Goal: Communication & Community: Participate in discussion

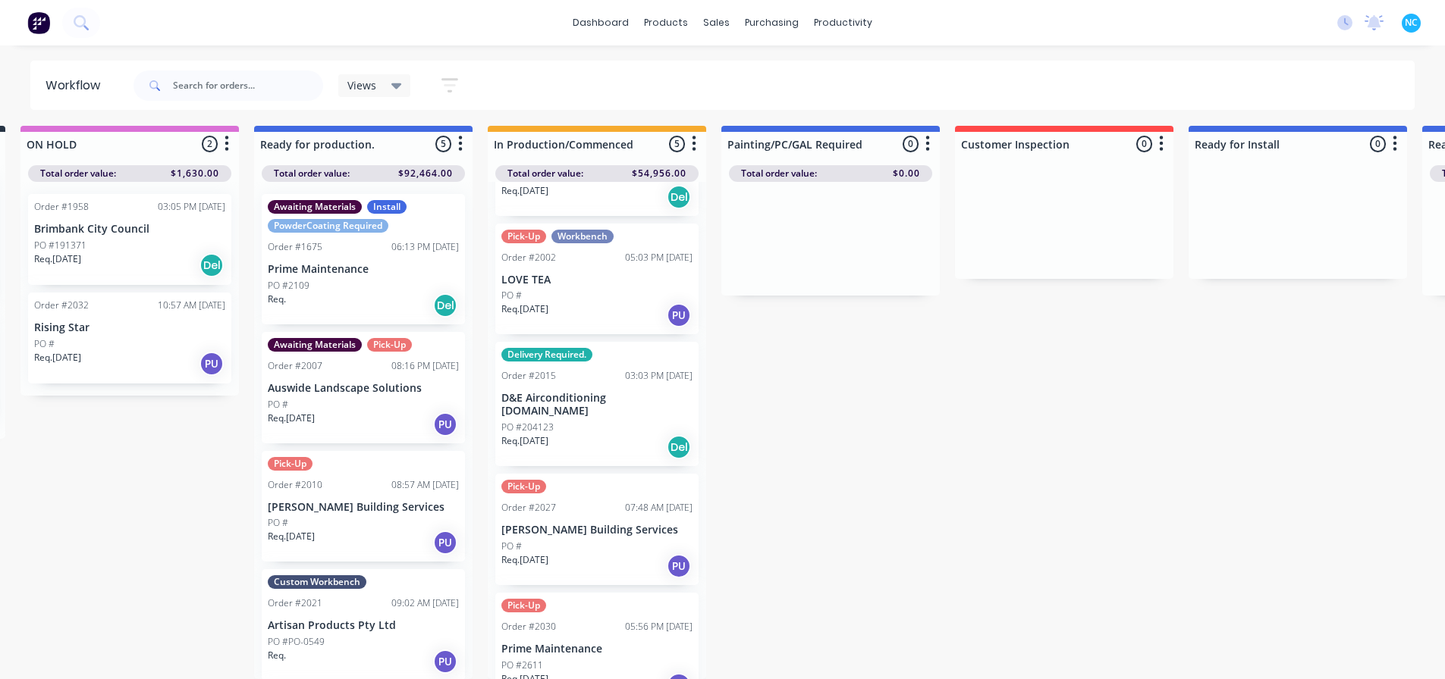
scroll to position [14, 246]
click at [567, 673] on div "Req. [DATE] PU" at bounding box center [596, 686] width 191 height 26
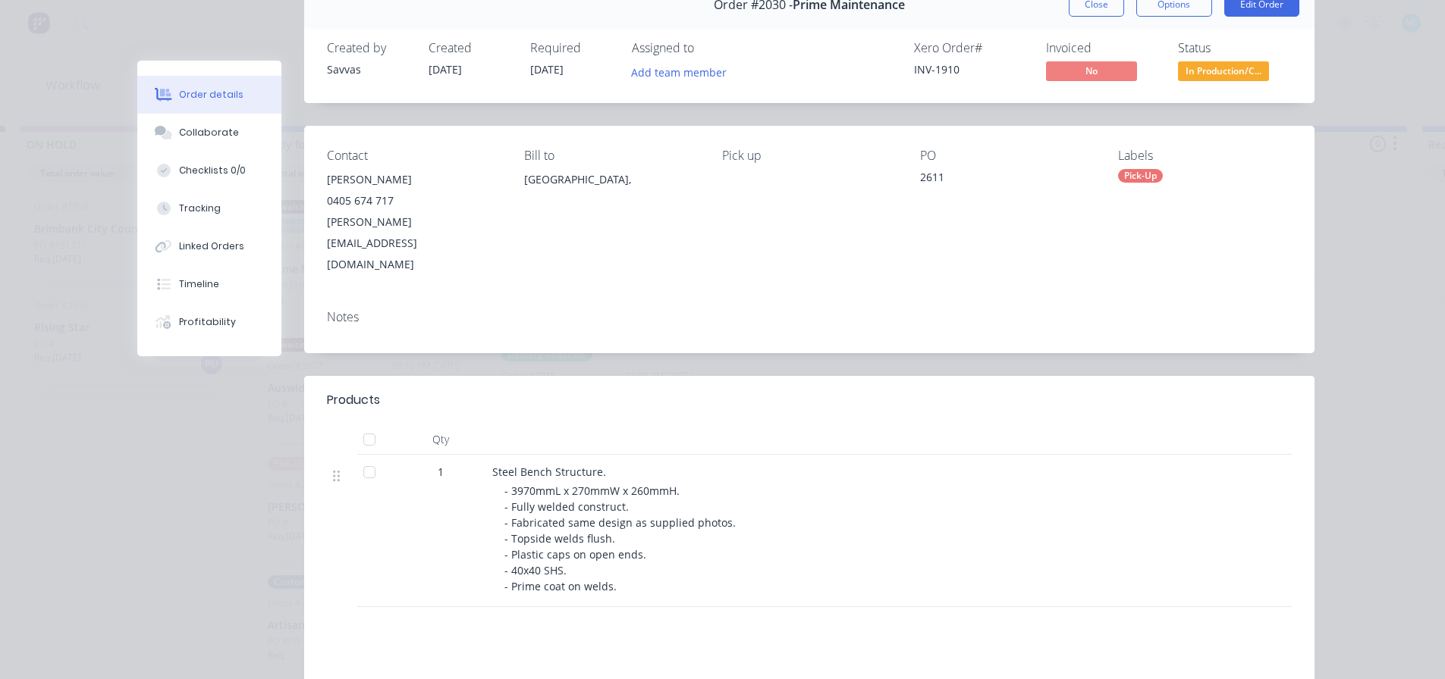
scroll to position [152, 0]
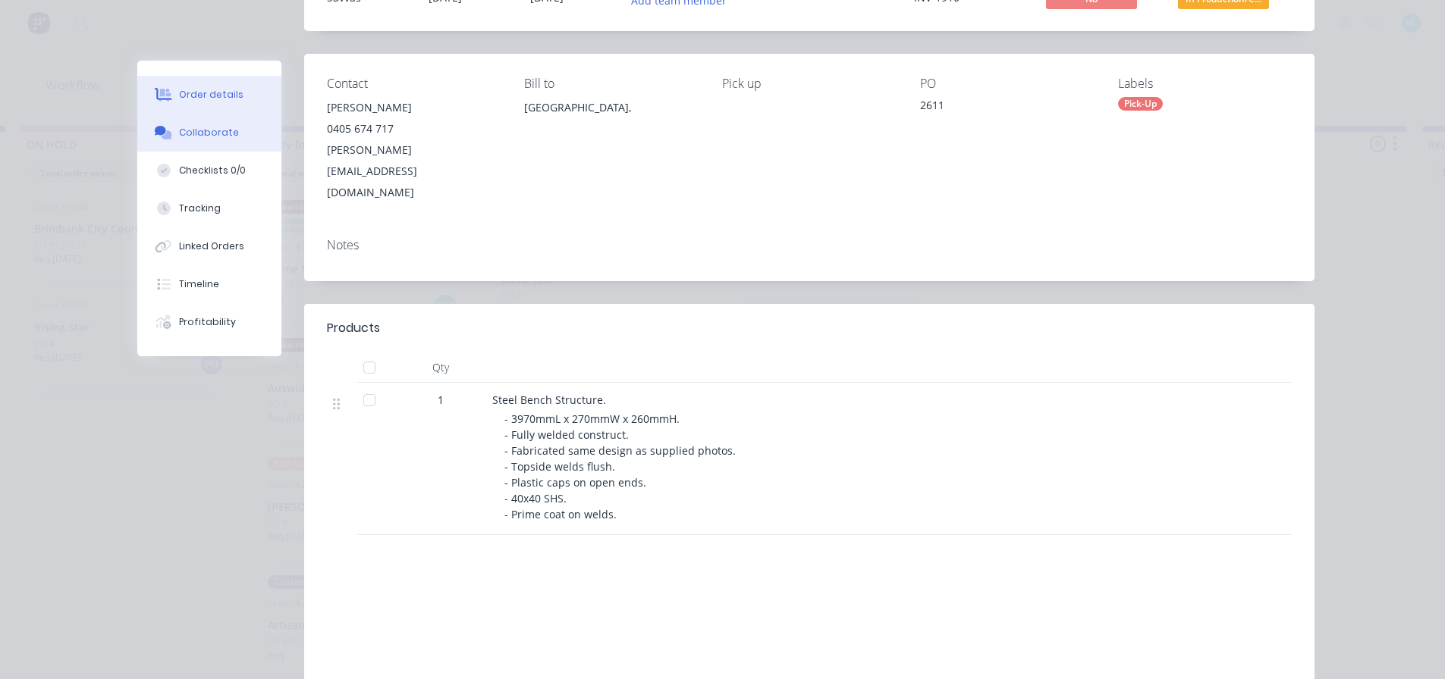
click at [206, 136] on div "Collaborate" at bounding box center [209, 133] width 60 height 14
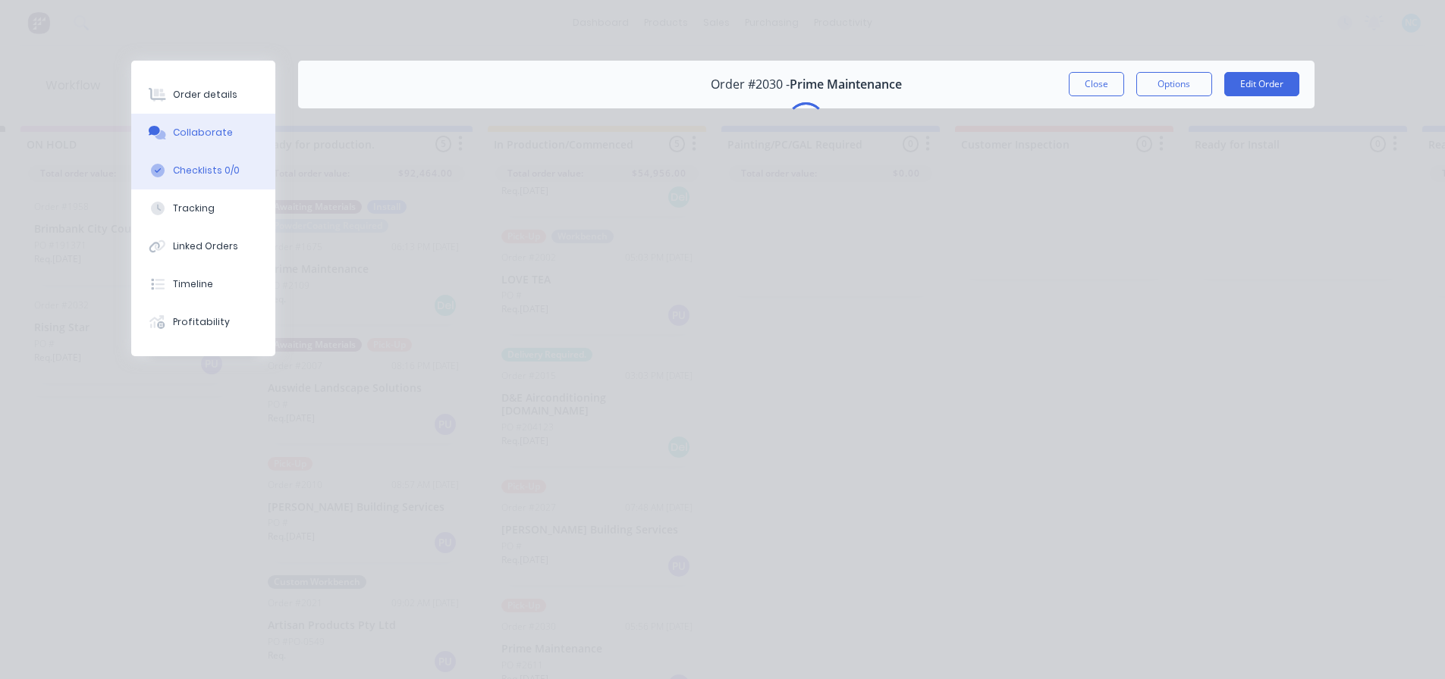
scroll to position [0, 0]
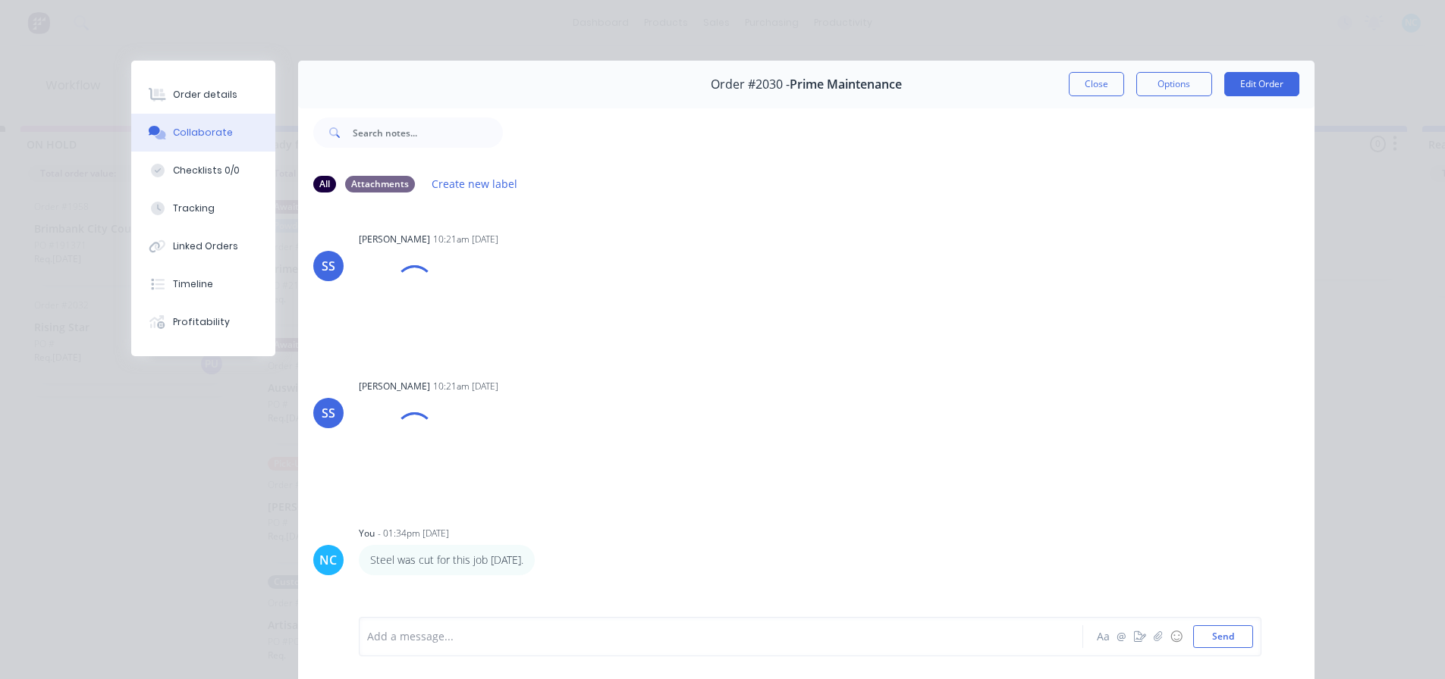
click at [560, 649] on div "Add a message... Aa @ ☺ Send" at bounding box center [810, 636] width 902 height 39
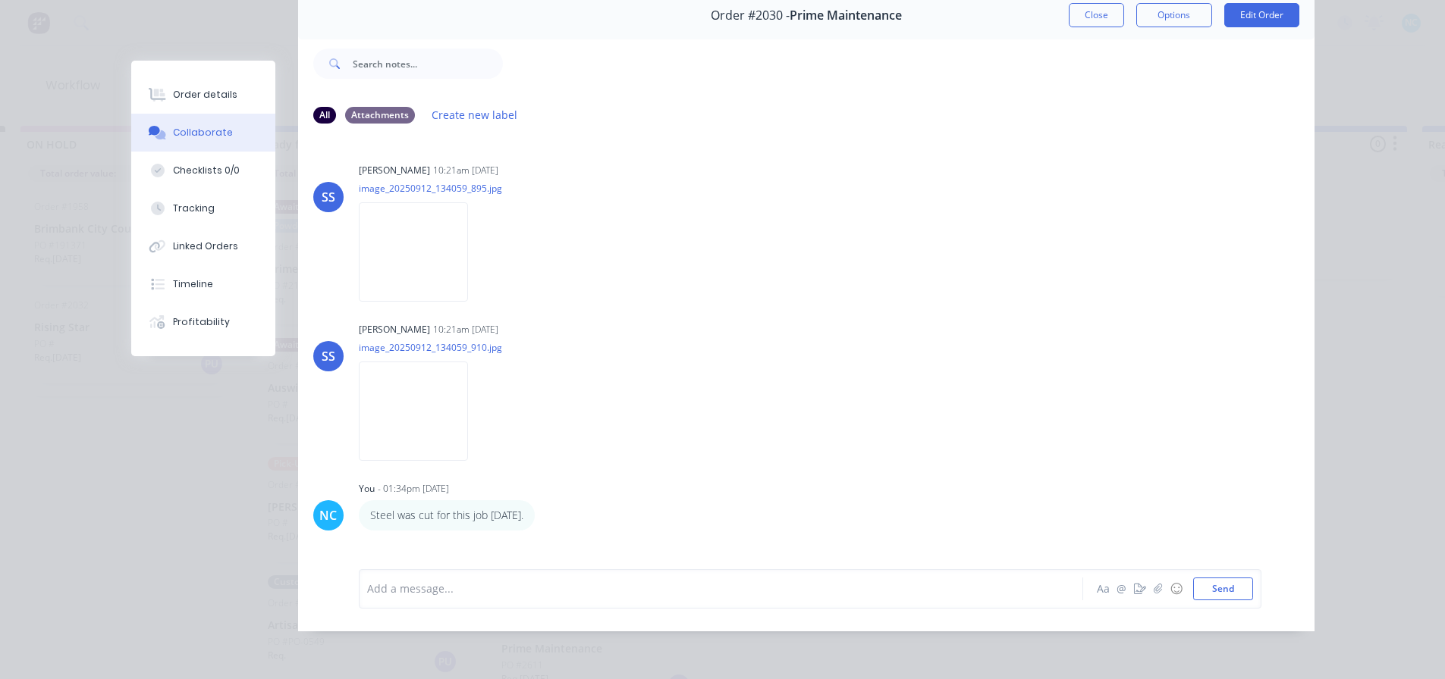
scroll to position [80, 0]
click at [491, 594] on div at bounding box center [699, 589] width 663 height 16
drag, startPoint x: 487, startPoint y: 594, endPoint x: 355, endPoint y: 590, distance: 132.0
click at [359, 590] on div "Small Change: Aa @ ☺ Send" at bounding box center [810, 588] width 902 height 39
click at [548, 560] on div "Small Change: Aa @ ☺ Send" at bounding box center [806, 589] width 1016 height 85
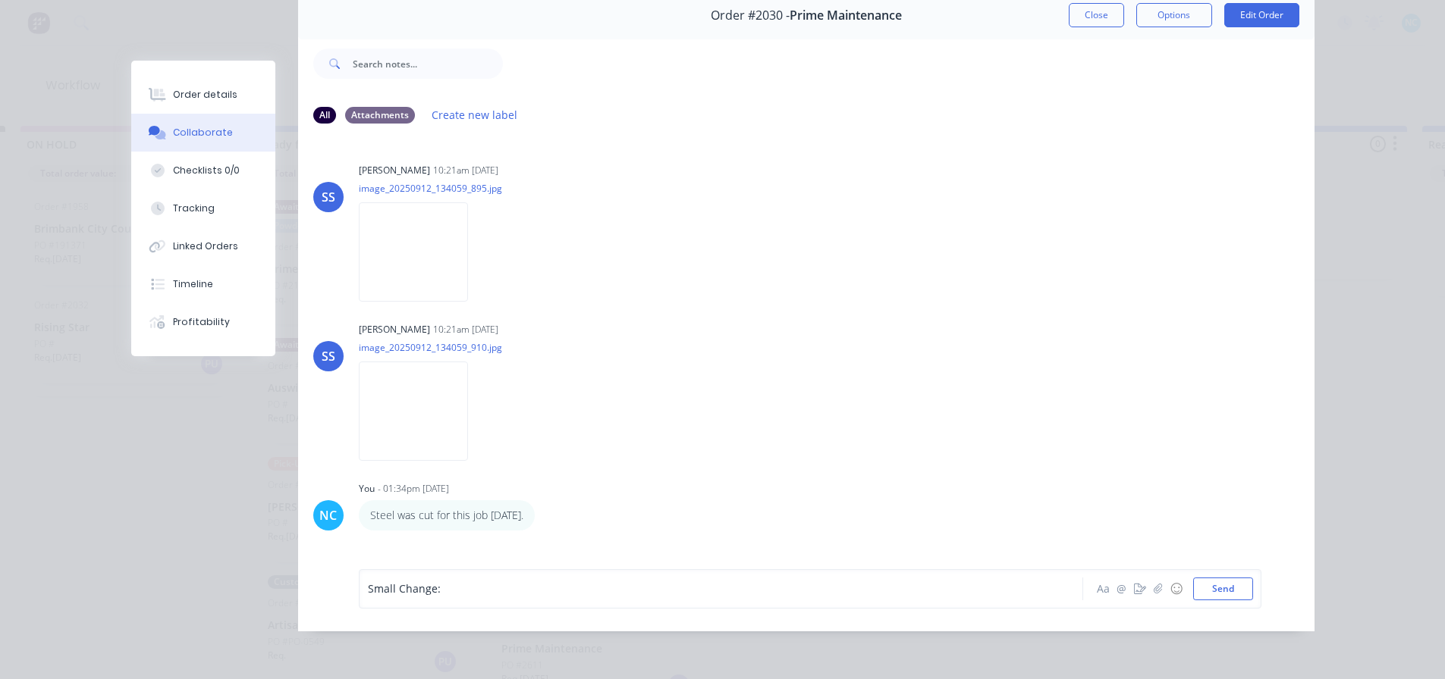
click at [545, 582] on div "Small Change:" at bounding box center [699, 589] width 663 height 16
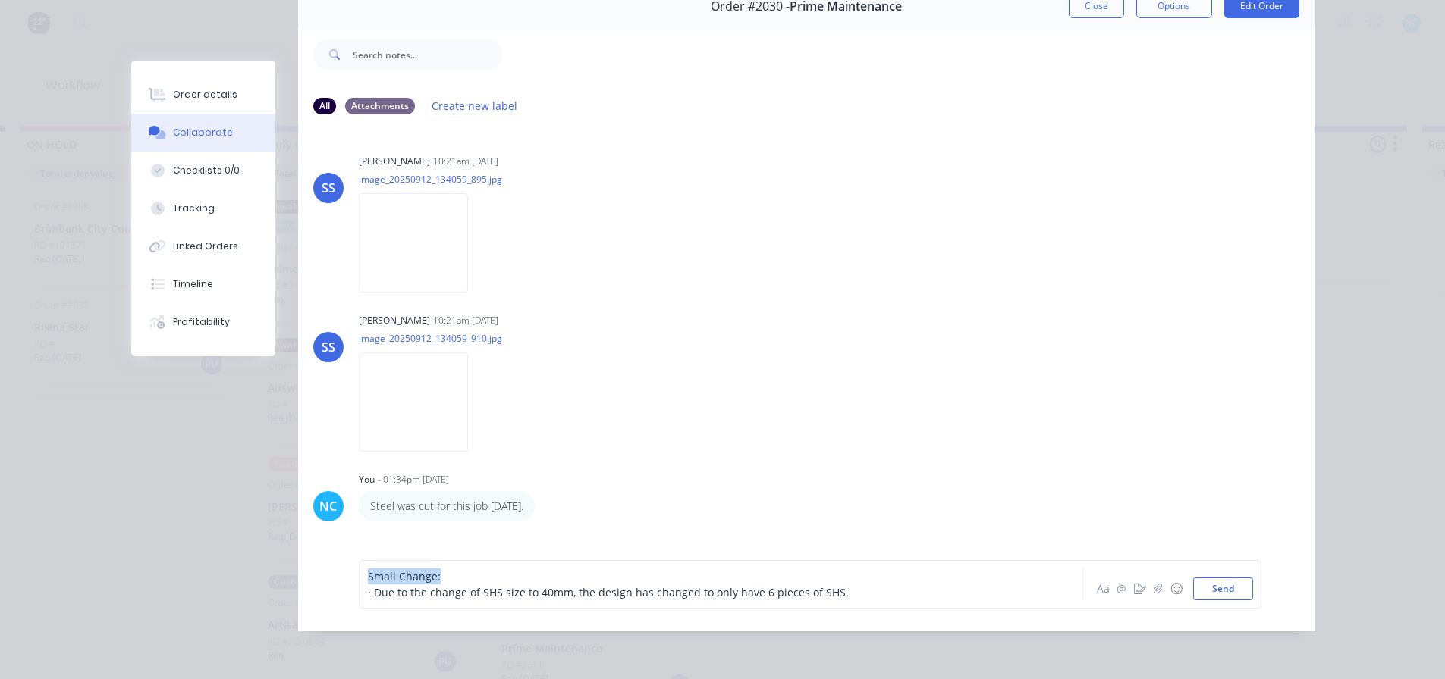
drag, startPoint x: 440, startPoint y: 585, endPoint x: 342, endPoint y: 584, distance: 97.8
click at [342, 584] on div "Small Change: · Due to the change of SHS size to 40mm, the design has changed t…" at bounding box center [806, 585] width 1016 height 94
click at [1096, 590] on button "Aa" at bounding box center [1103, 589] width 18 height 18
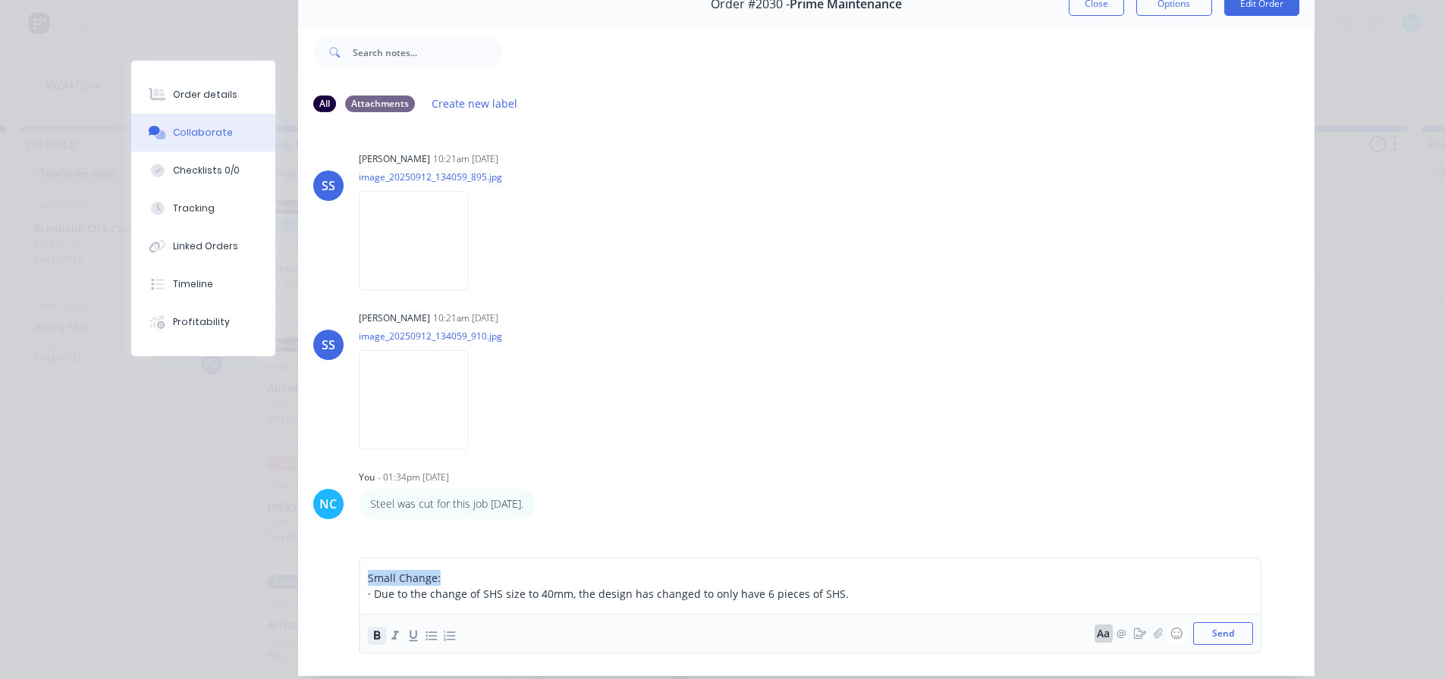
click at [374, 639] on icon "button" at bounding box center [377, 635] width 7 height 8
click at [403, 600] on span "· Due to the change of SHS size to 40mm, the design has changed to only have 6 …" at bounding box center [608, 594] width 481 height 14
click at [380, 600] on span "· Due to the change of SHS size to 40mm, the design has changed to only have 6 …" at bounding box center [608, 594] width 481 height 14
click at [369, 601] on span "· Due to the change of SHS size to 40mm, the design has changed to only have 6 …" at bounding box center [608, 594] width 481 height 14
click at [504, 601] on span "· Due to the change of SHS size to 40mm, the design has changed to only have 6 …" at bounding box center [608, 594] width 481 height 14
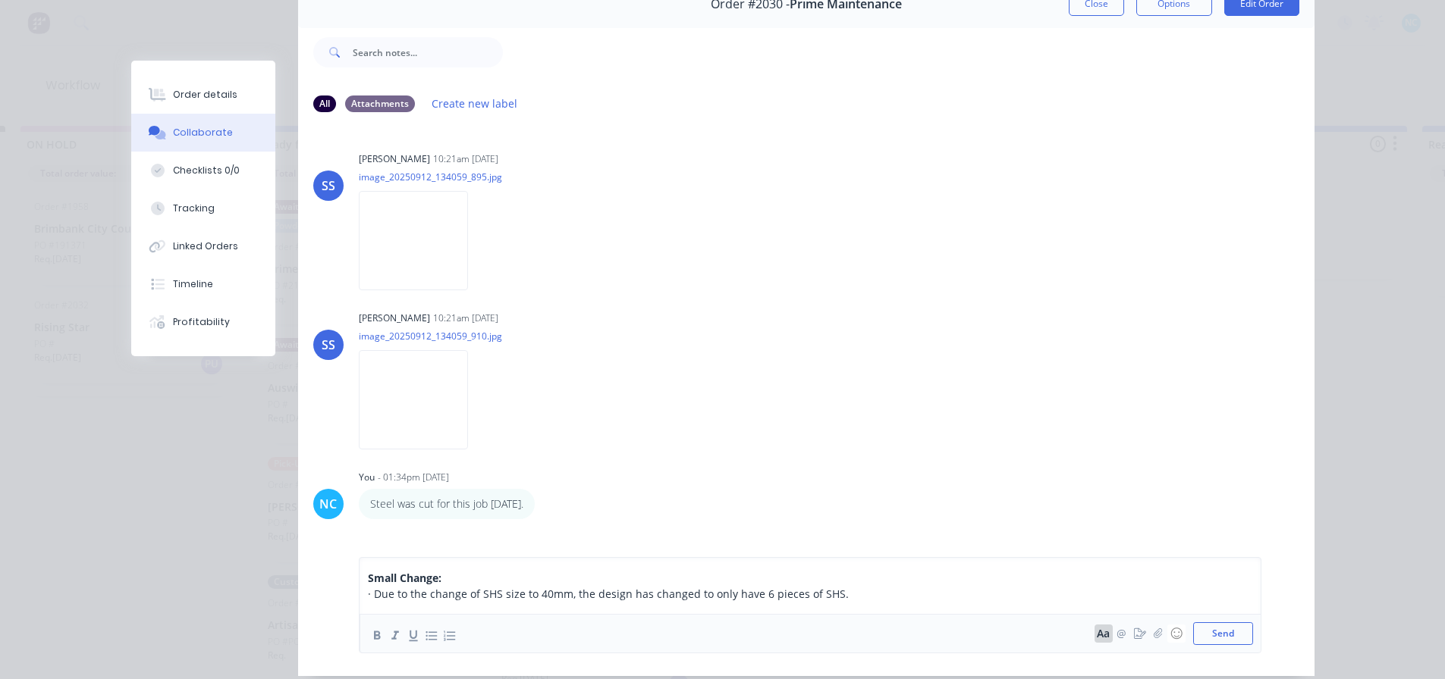
click at [557, 594] on span "· Due to the change of SHS size to 40mm, the design has changed to only have 6 …" at bounding box center [608, 594] width 481 height 14
click at [579, 593] on span "· Due to the change of SHS size to 40mm, the design has changed to only have 6 …" at bounding box center [608, 594] width 481 height 14
drag, startPoint x: 547, startPoint y: 594, endPoint x: 582, endPoint y: 598, distance: 35.1
click at [548, 594] on span "· Due to the change of SHS size to 40mm, the design has changed to only have 6 …" at bounding box center [608, 594] width 481 height 14
click at [582, 598] on span "· Due to the change of SHS size to 40mm, the design has changed to only have 6 …" at bounding box center [608, 594] width 481 height 14
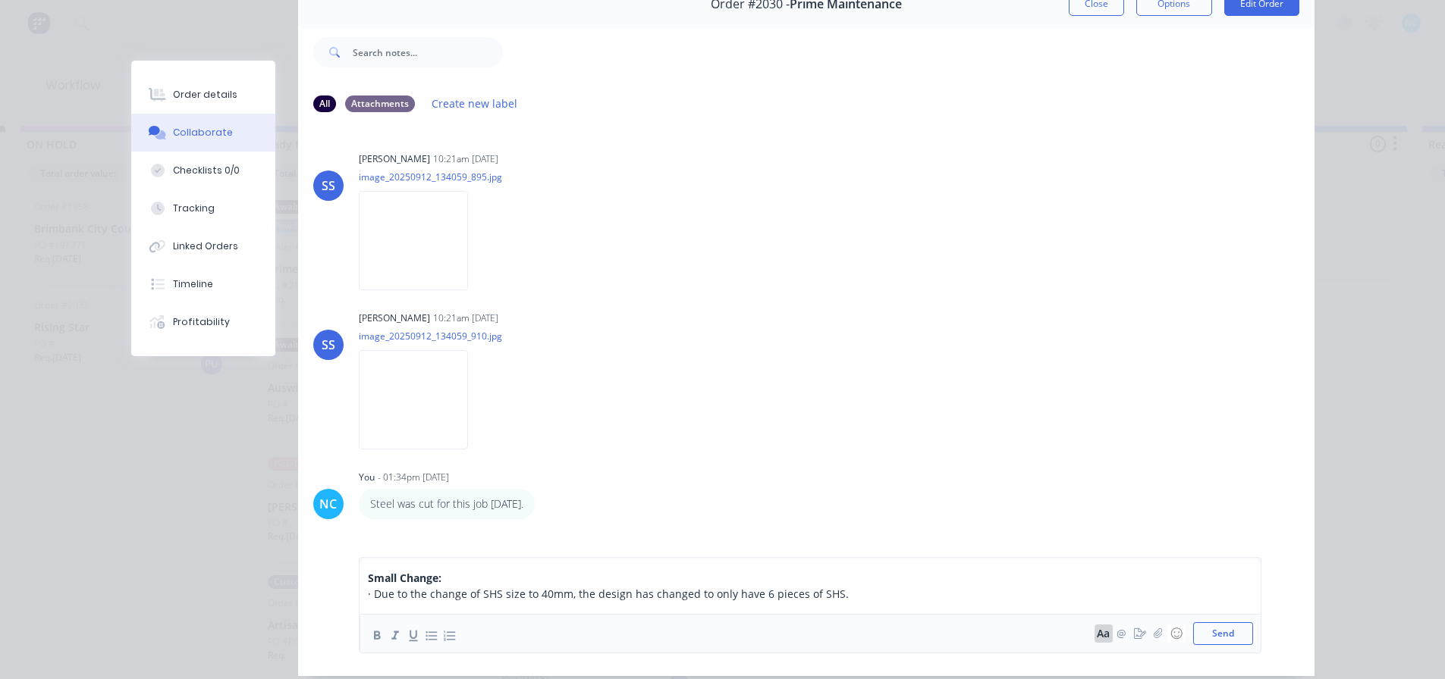
click at [566, 601] on span "· Due to the change of SHS size to 40mm, the design has changed to only have 6 …" at bounding box center [608, 594] width 481 height 14
click at [621, 602] on div "· Due to the change of SHS size to 40mm, the design has changed to only have 6 …" at bounding box center [699, 594] width 663 height 16
click at [661, 598] on span "· Due to the change of SHS size to 40mm, the design has changed to only have 6 …" at bounding box center [608, 594] width 481 height 14
drag, startPoint x: 581, startPoint y: 595, endPoint x: 447, endPoint y: 594, distance: 133.5
click at [580, 595] on span "· Due to the change of SHS size to 40mm, the design has changed to only have 6 …" at bounding box center [608, 594] width 481 height 14
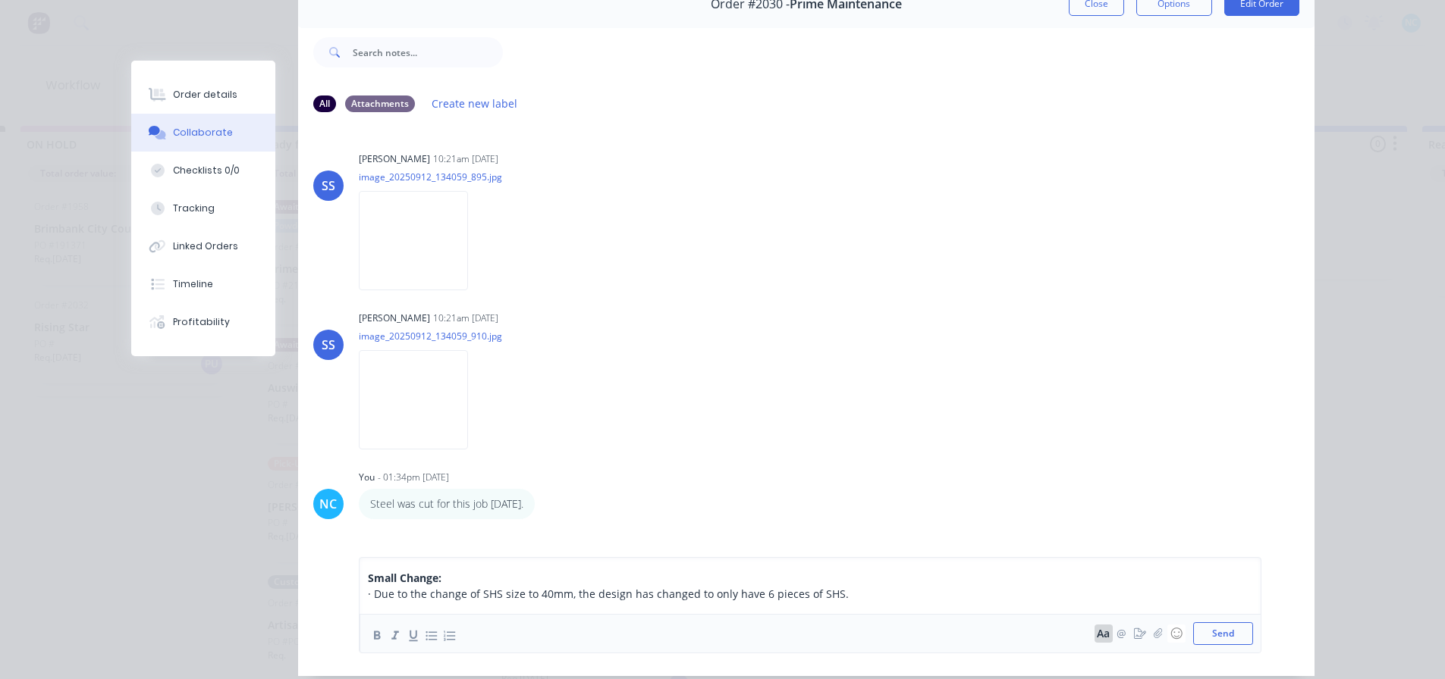
click at [446, 593] on span "· Due to the change of SHS size to 40mm, the design has changed to only have 6 …" at bounding box center [608, 594] width 481 height 14
click at [406, 598] on span "· Due to the change of SHS size to 40mm, the design has changed to only have 6 …" at bounding box center [608, 594] width 481 height 14
click at [351, 591] on div "Small Change: · Due to the change of SHS size to 40mm, the design has changed t…" at bounding box center [806, 606] width 1016 height 142
click at [439, 608] on div "Small Change: · Due to the change of SHS size to 40mm, the design has changed t…" at bounding box center [810, 605] width 886 height 71
drag, startPoint x: 354, startPoint y: 584, endPoint x: 392, endPoint y: 591, distance: 38.5
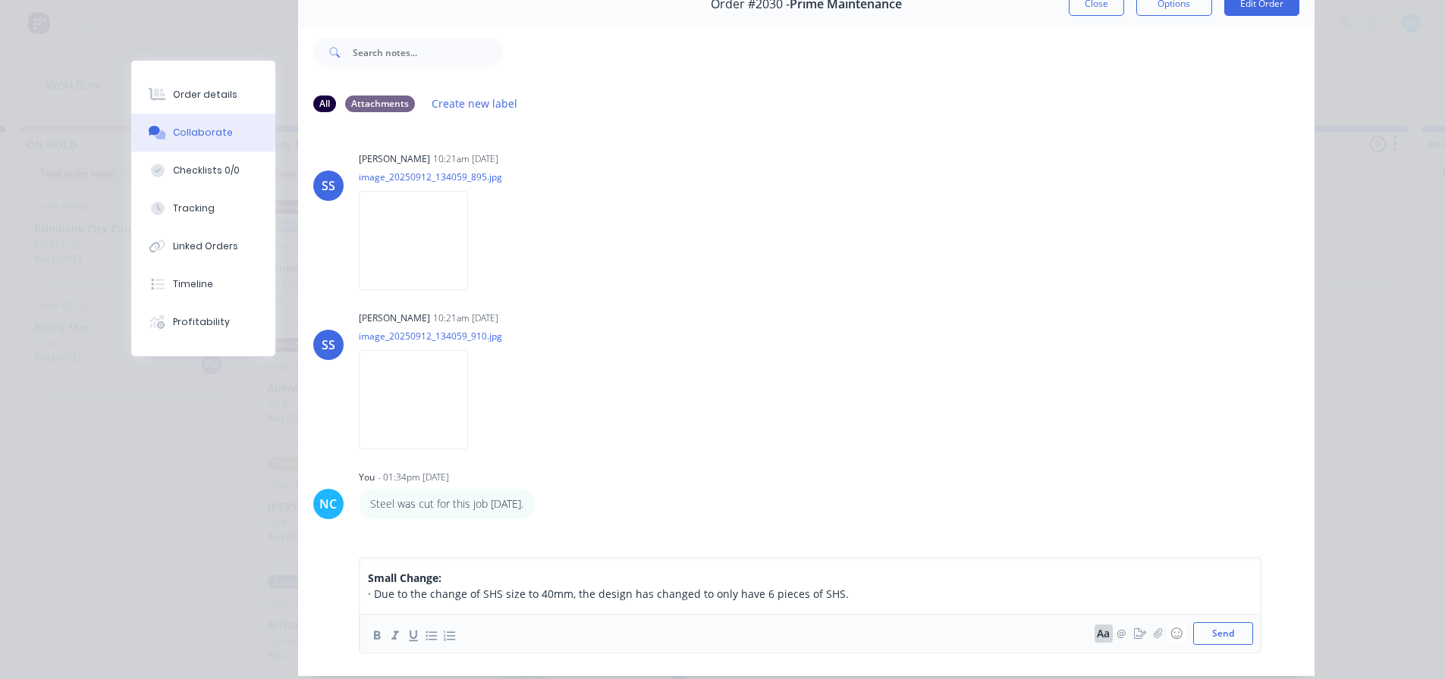
click at [359, 584] on div "Small Change: · Due to the change of SHS size to 40mm, the design has changed t…" at bounding box center [810, 605] width 902 height 96
click at [488, 602] on div "· Due to the change of SHS size to 40mm, the design has changed to only have 6 …" at bounding box center [699, 594] width 663 height 16
click at [827, 598] on span "· Due to the change of SHS size to 40mm, the design has changed to only have 5 …" at bounding box center [608, 594] width 481 height 14
click at [391, 412] on img at bounding box center [413, 399] width 109 height 99
click at [1228, 641] on button "Send" at bounding box center [1223, 634] width 60 height 23
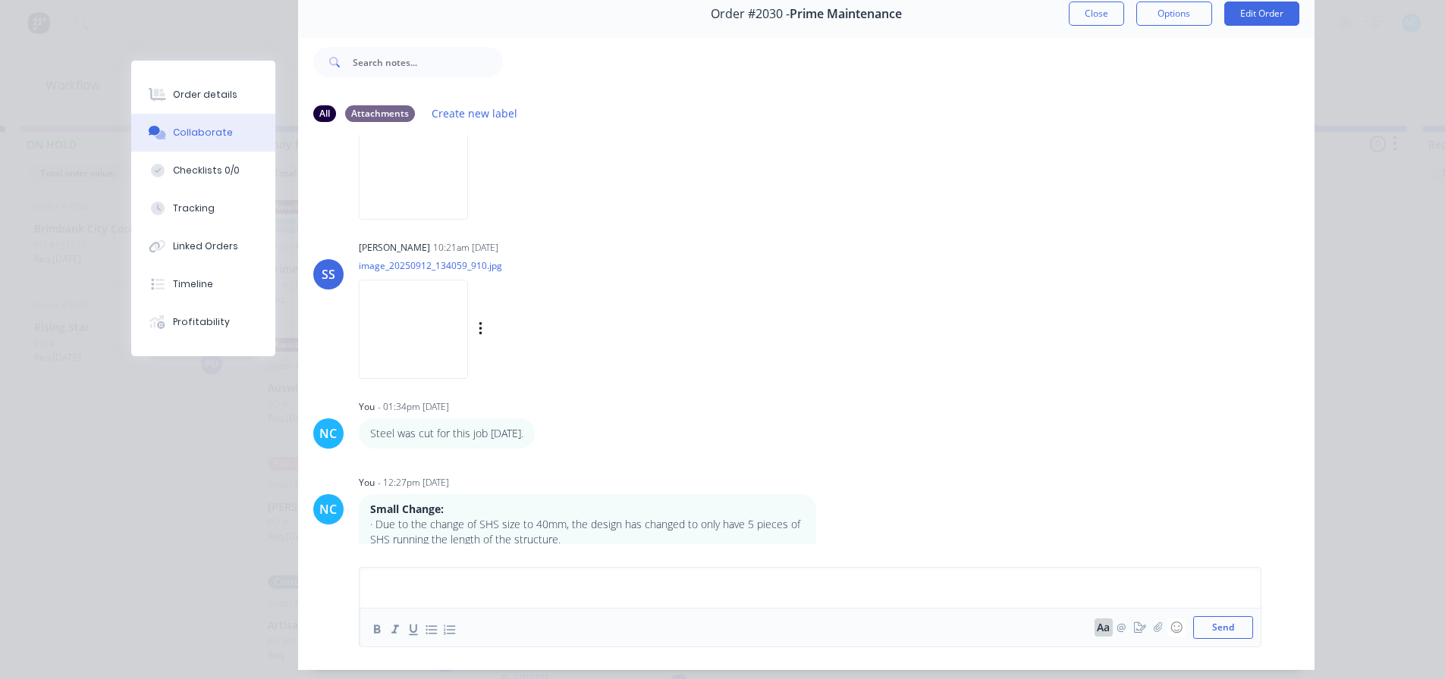
scroll to position [121, 0]
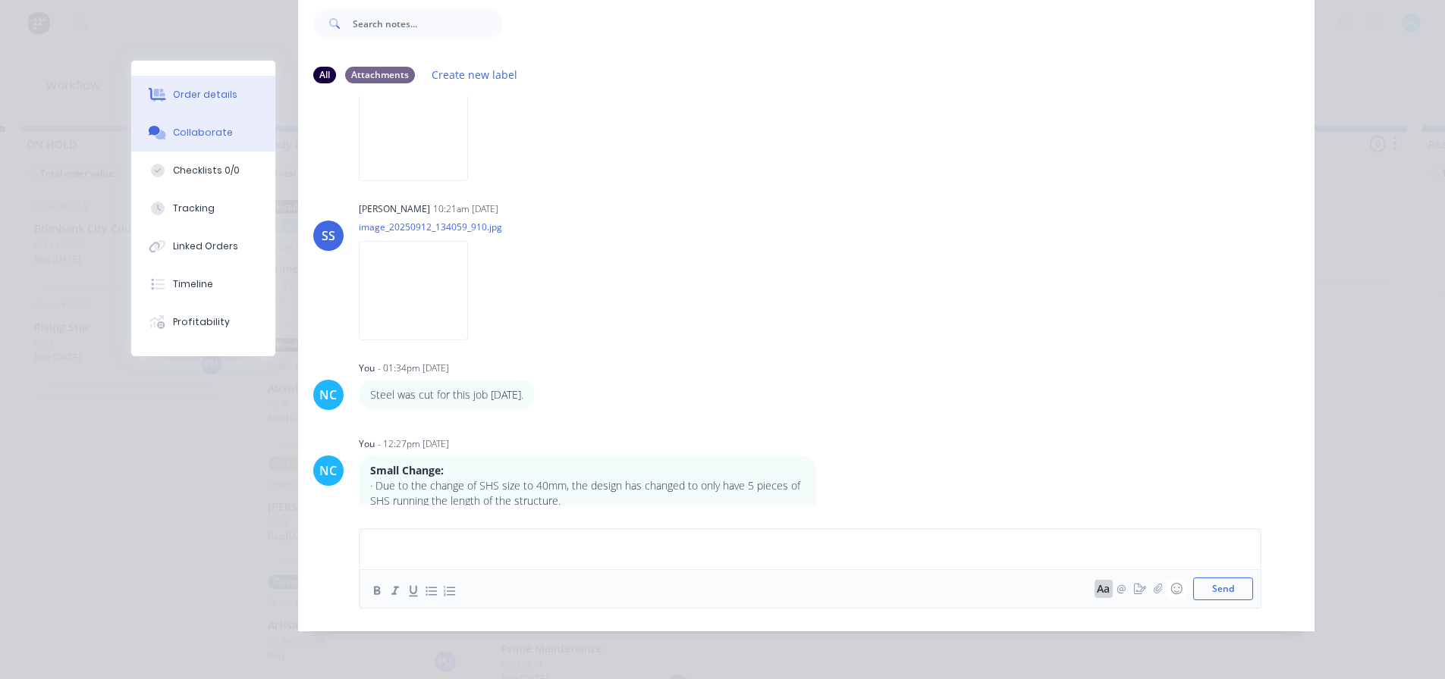
click at [185, 82] on button "Order details" at bounding box center [203, 95] width 144 height 38
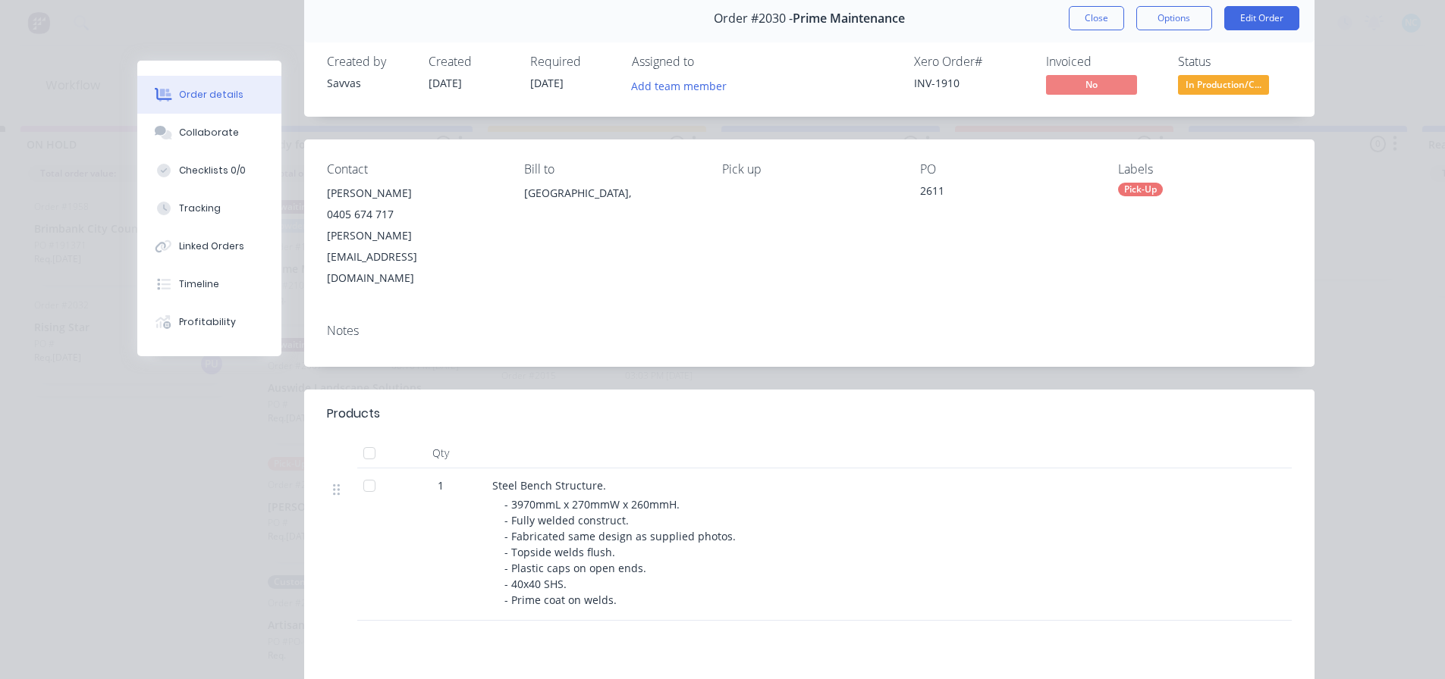
scroll to position [0, 0]
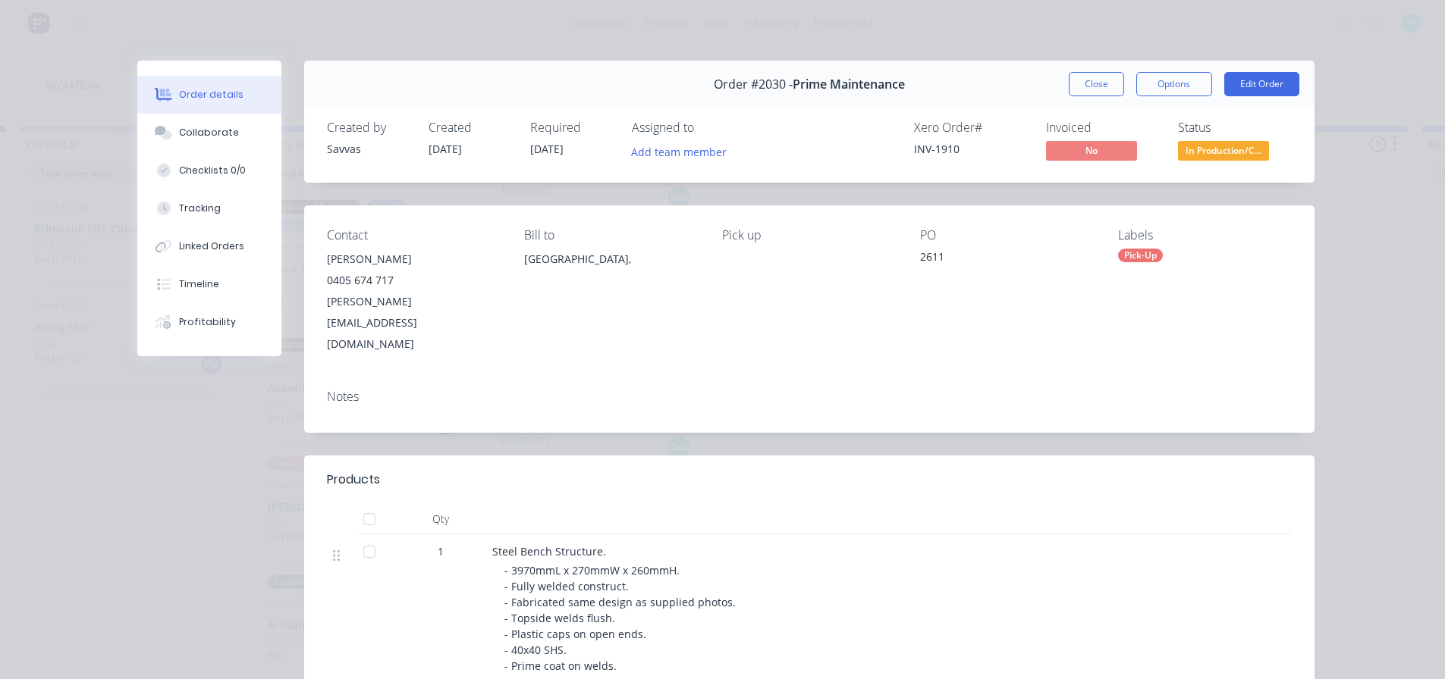
click at [1096, 89] on button "Close" at bounding box center [1095, 84] width 55 height 24
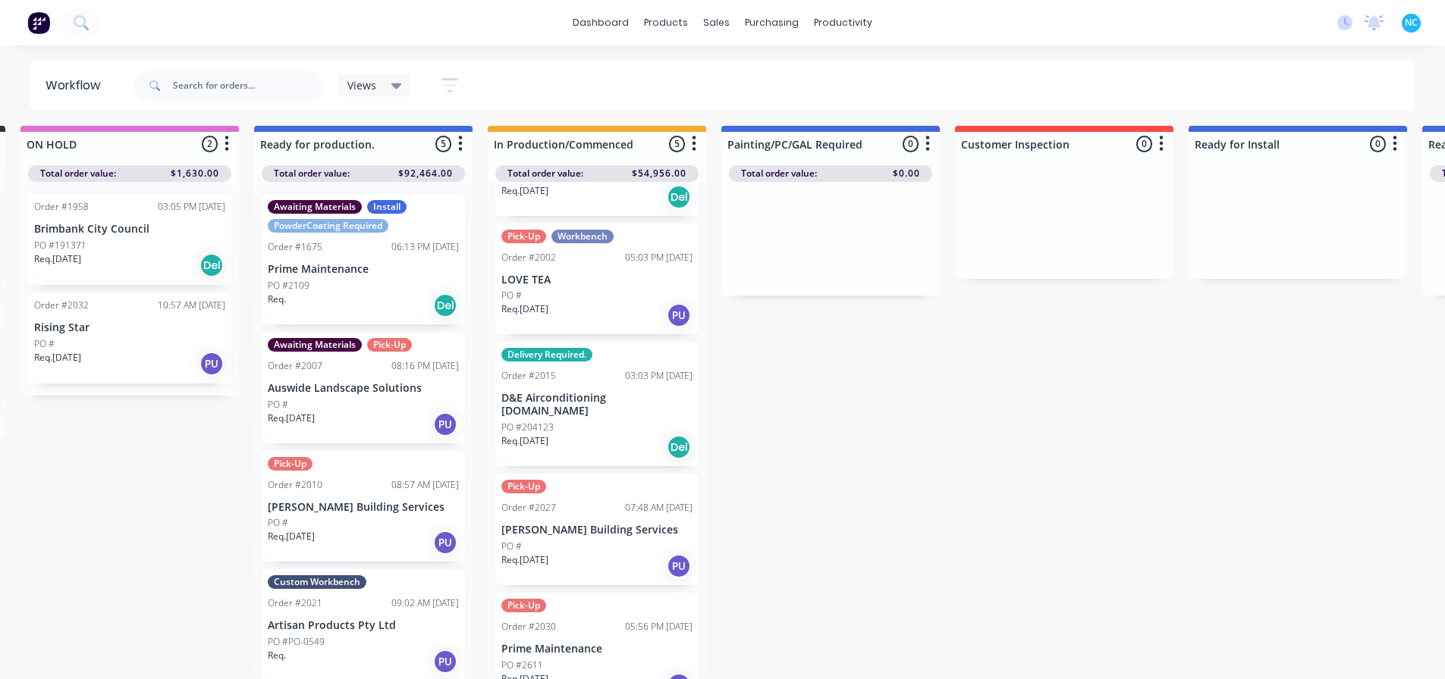
click at [654, 673] on div "Req. [DATE] PU" at bounding box center [596, 686] width 191 height 26
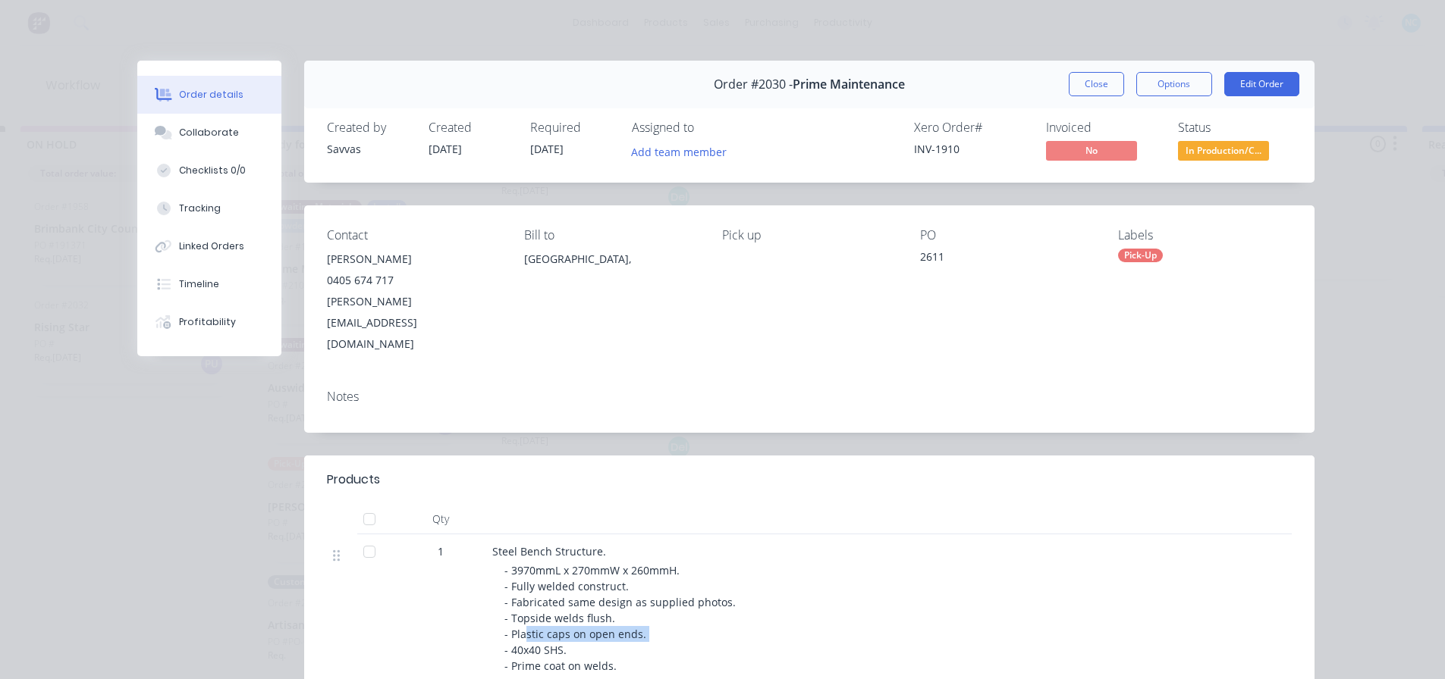
drag, startPoint x: 521, startPoint y: 591, endPoint x: 653, endPoint y: 598, distance: 132.1
click at [653, 598] on div "- 3970mmL x 270mmW x 260mmH. - Fully welded construct. - Fabricated same design…" at bounding box center [795, 618] width 582 height 111
click at [223, 121] on button "Collaborate" at bounding box center [209, 133] width 144 height 38
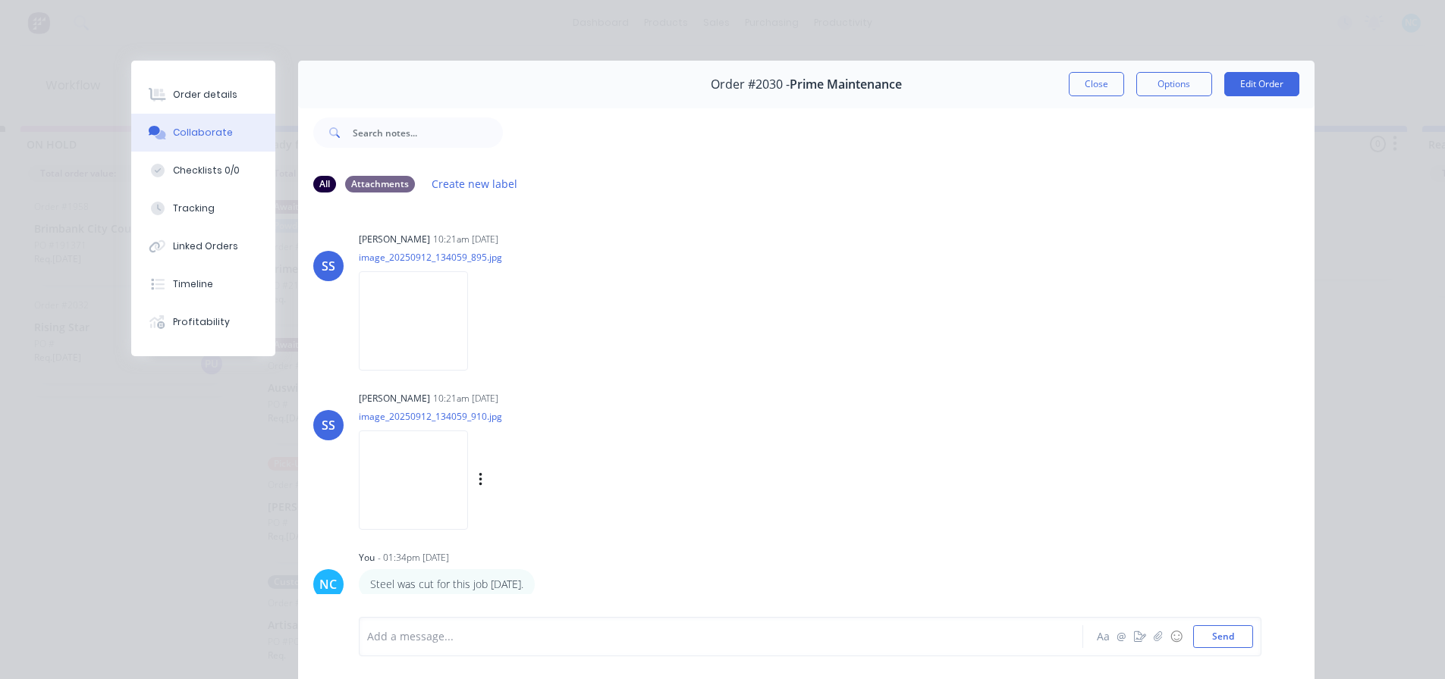
click at [420, 455] on img at bounding box center [413, 480] width 109 height 99
click at [1102, 85] on button "Close" at bounding box center [1095, 84] width 55 height 24
